Goal: Task Accomplishment & Management: Use online tool/utility

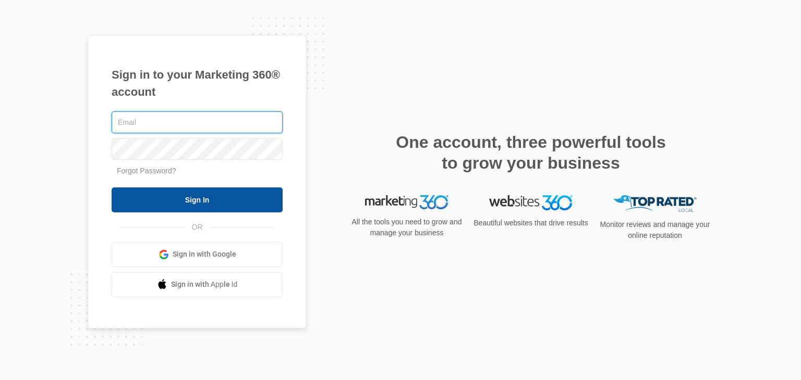
type input "[PERSON_NAME][EMAIL_ADDRESS][DOMAIN_NAME]"
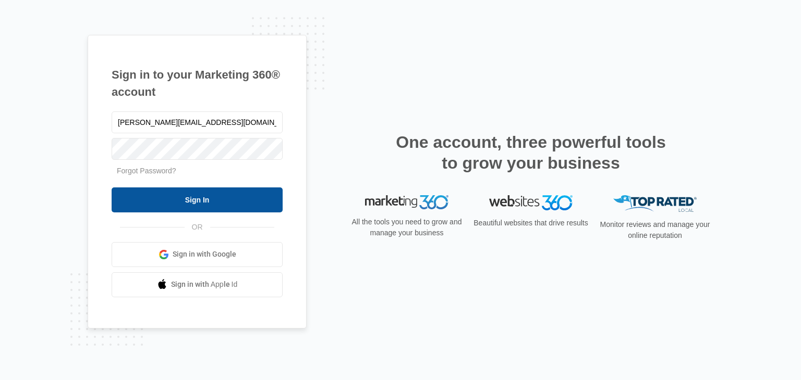
click at [213, 209] on input "Sign In" at bounding box center [197, 200] width 171 height 25
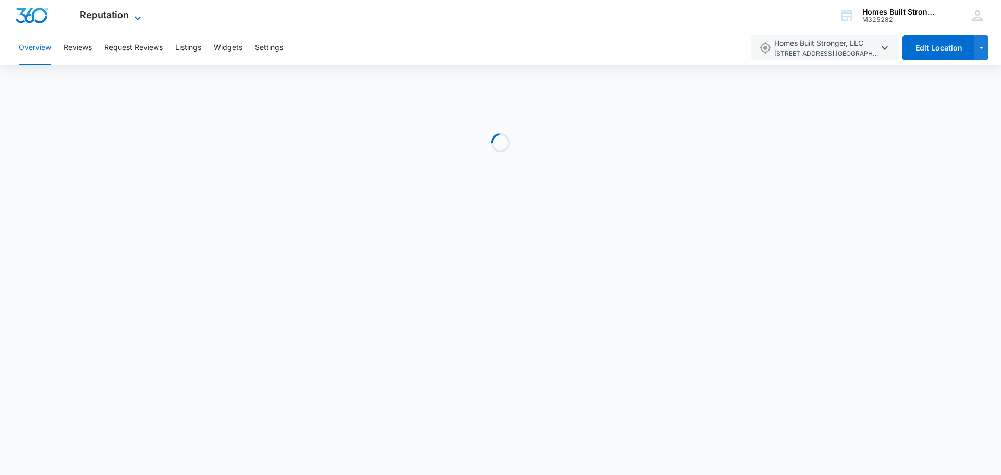
click at [134, 15] on icon at bounding box center [137, 18] width 13 height 13
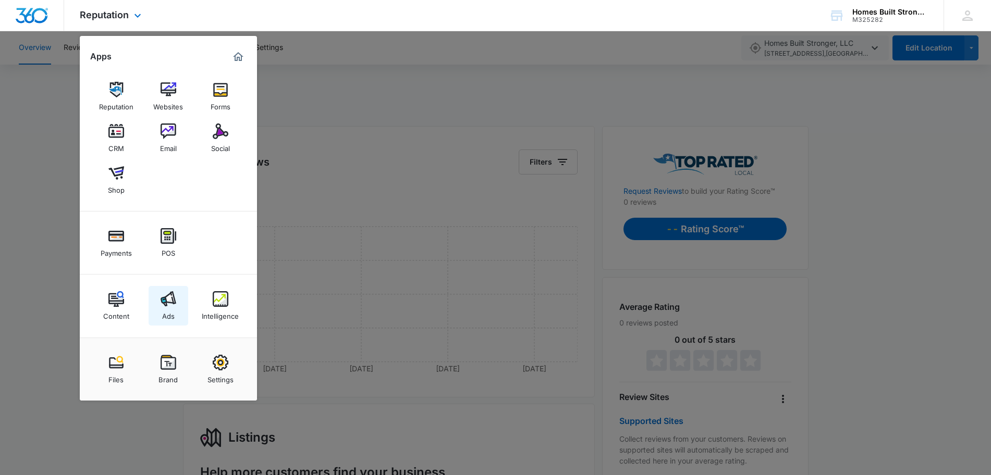
click at [166, 297] on img at bounding box center [169, 299] width 16 height 16
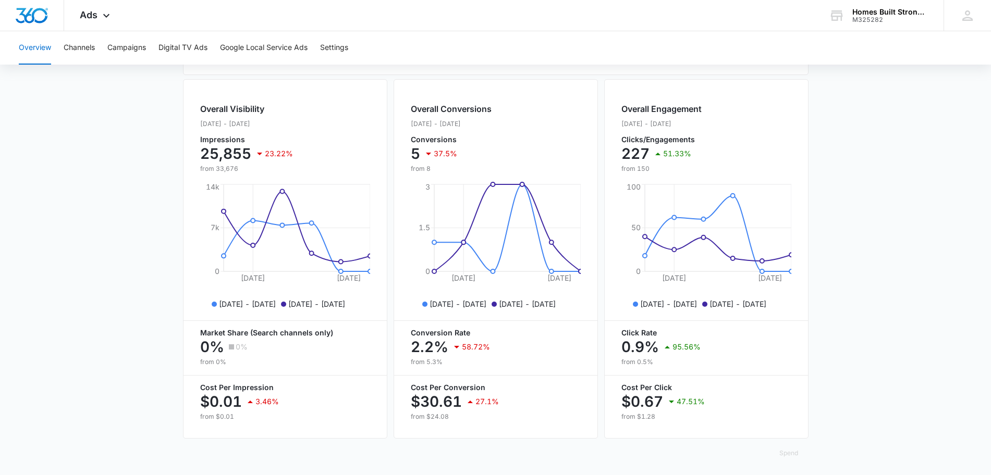
scroll to position [381, 0]
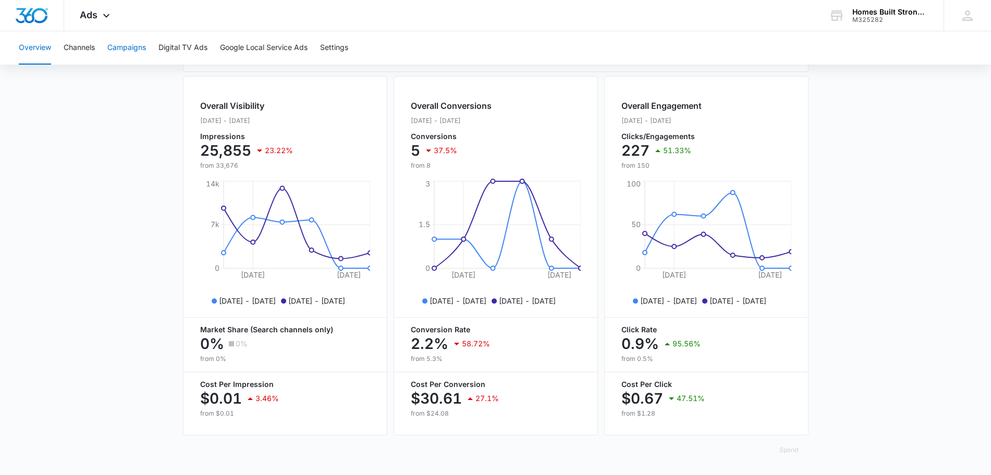
click at [137, 49] on button "Campaigns" at bounding box center [126, 47] width 39 height 33
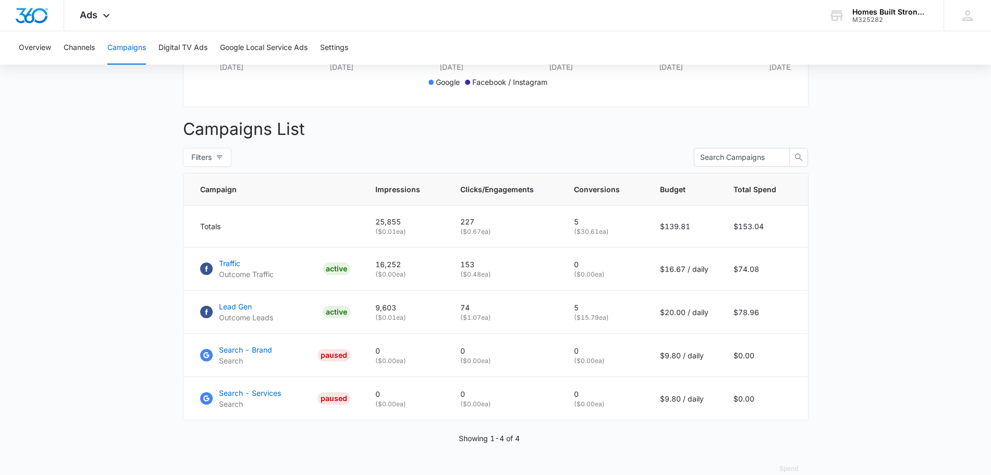
scroll to position [364, 0]
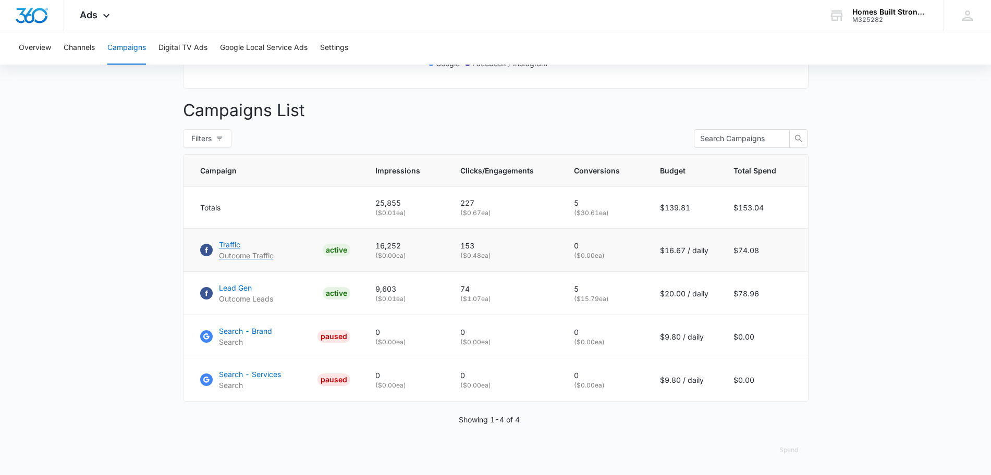
click at [237, 248] on p "Traffic" at bounding box center [246, 244] width 55 height 11
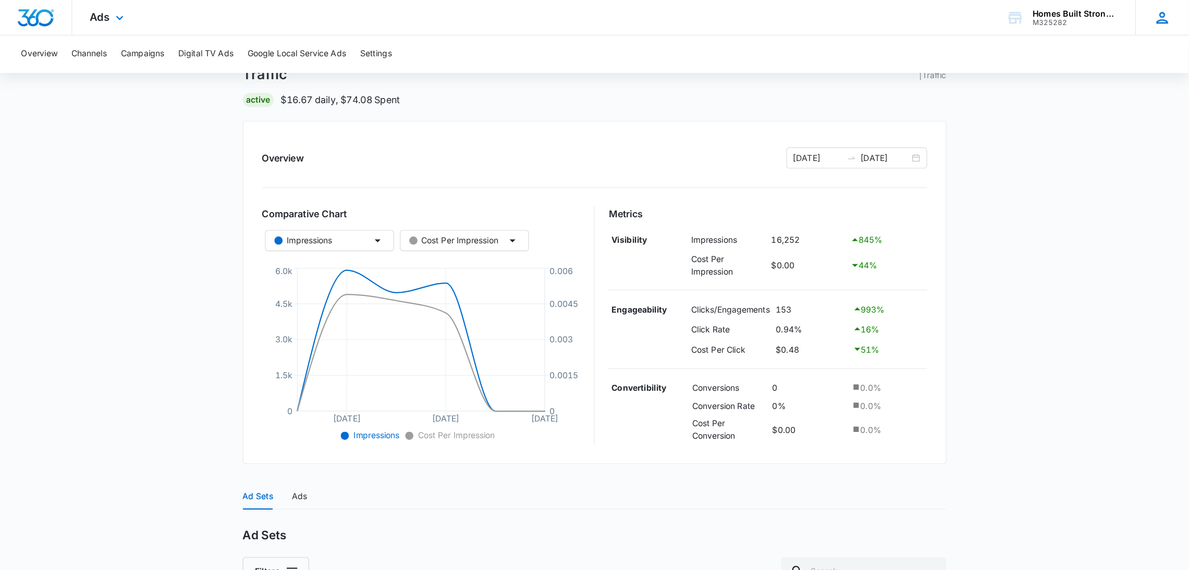
scroll to position [65, 0]
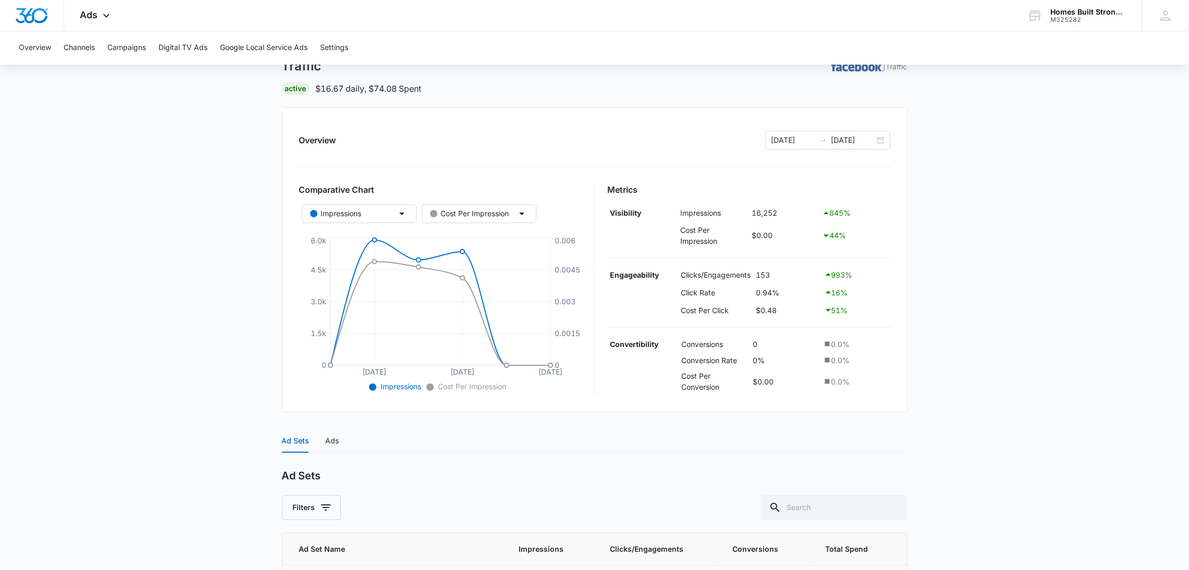
drag, startPoint x: 976, startPoint y: 1, endPoint x: 170, endPoint y: 320, distance: 866.1
click at [170, 320] on main "Traffic | Traffic Active $16.67 daily , $74.08 Spent Overview [DATE] [DATE] Com…" at bounding box center [594, 345] width 1189 height 624
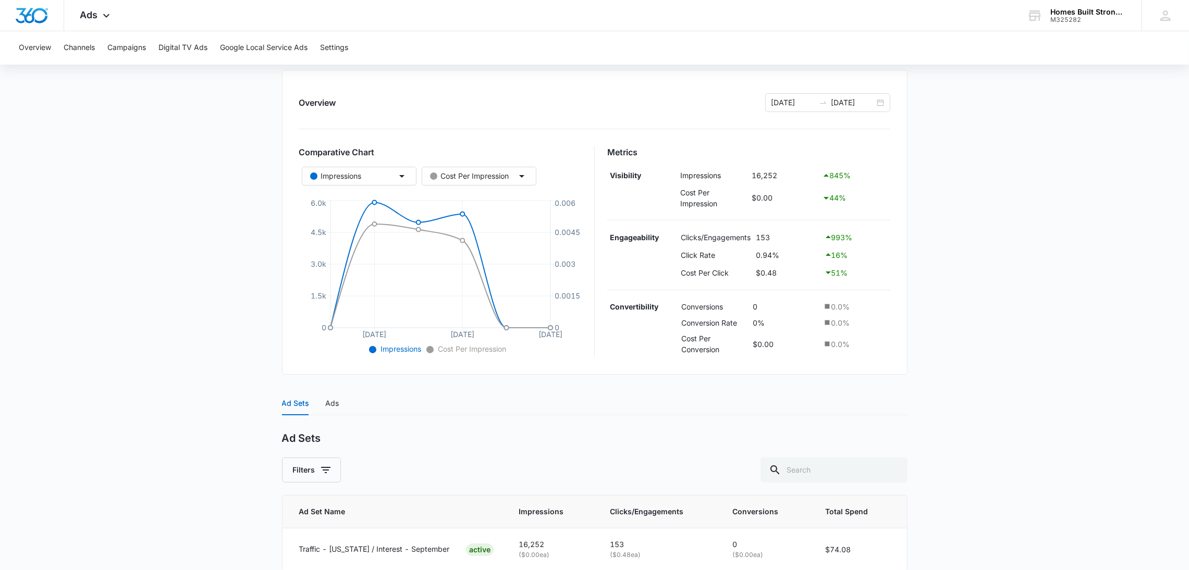
scroll to position [75, 0]
